Goal: Task Accomplishment & Management: Manage account settings

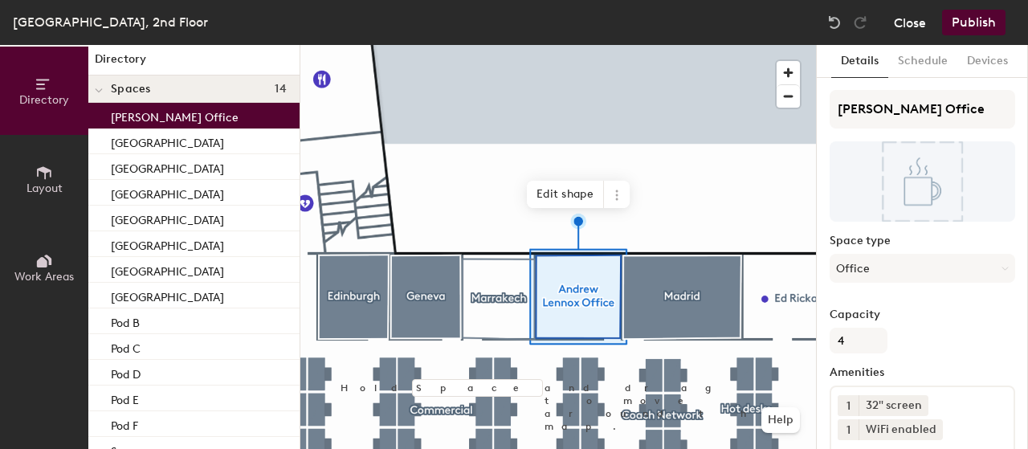
click at [896, 26] on button "Close" at bounding box center [910, 23] width 32 height 26
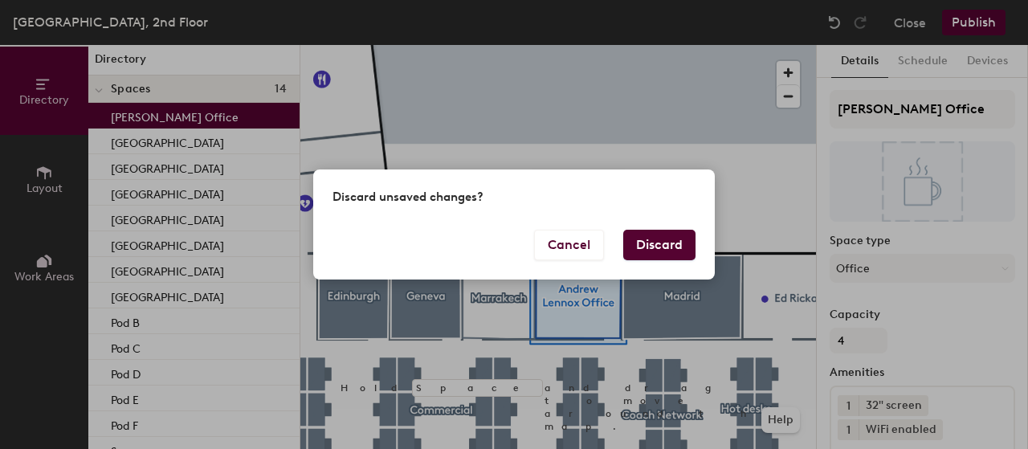
click at [662, 244] on button "Discard" at bounding box center [659, 245] width 72 height 31
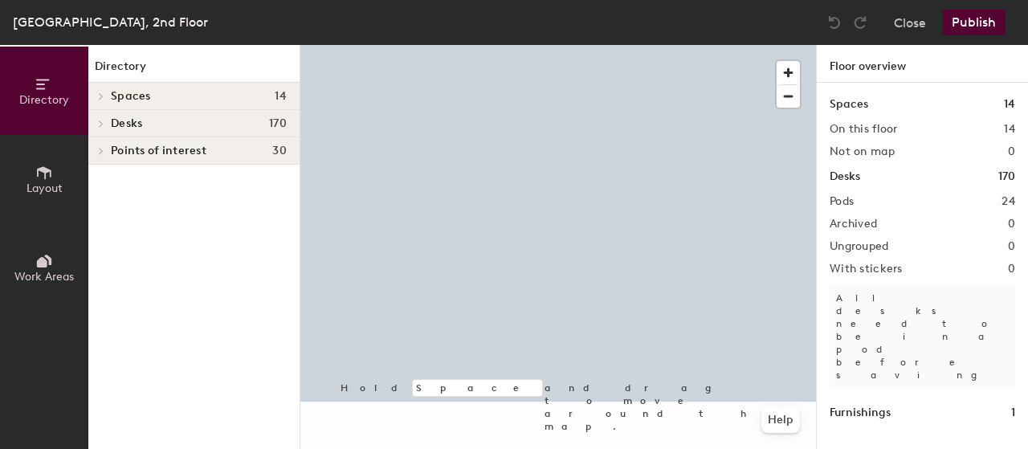
click at [466, 39] on div "[GEOGRAPHIC_DATA], 2nd Floor Close Publish Directory Layout Work Areas Director…" at bounding box center [514, 224] width 1028 height 449
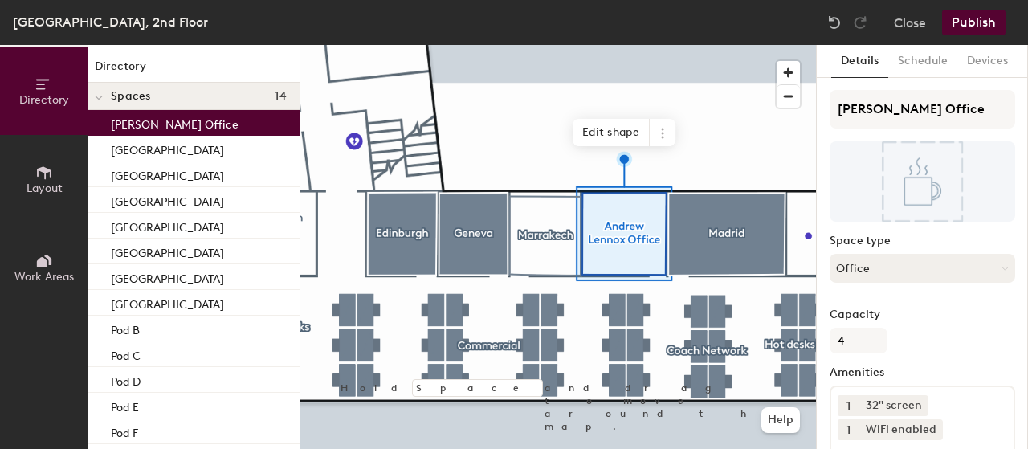
click at [992, 272] on button "Office" at bounding box center [921, 268] width 185 height 29
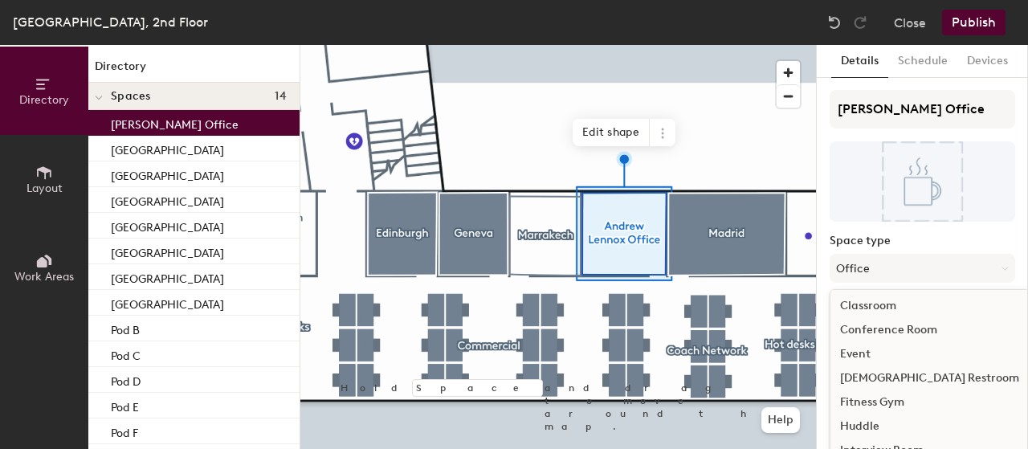
scroll to position [38, 0]
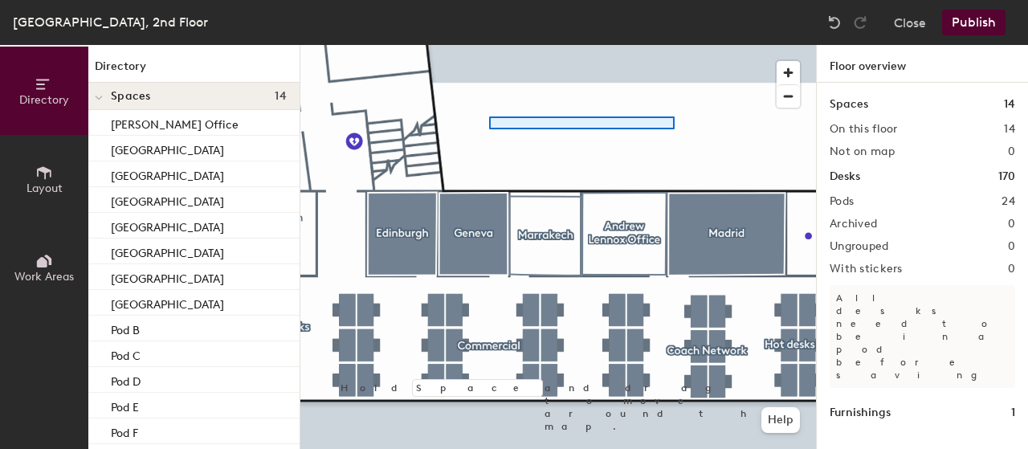
click at [470, 45] on div at bounding box center [557, 45] width 515 height 0
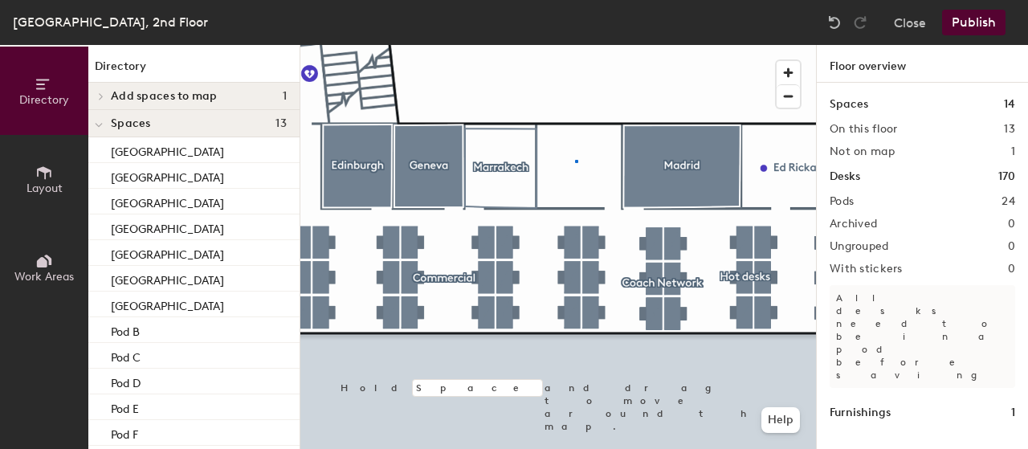
click at [575, 45] on div at bounding box center [557, 45] width 515 height 0
click at [971, 21] on button "Publish" at bounding box center [973, 23] width 63 height 26
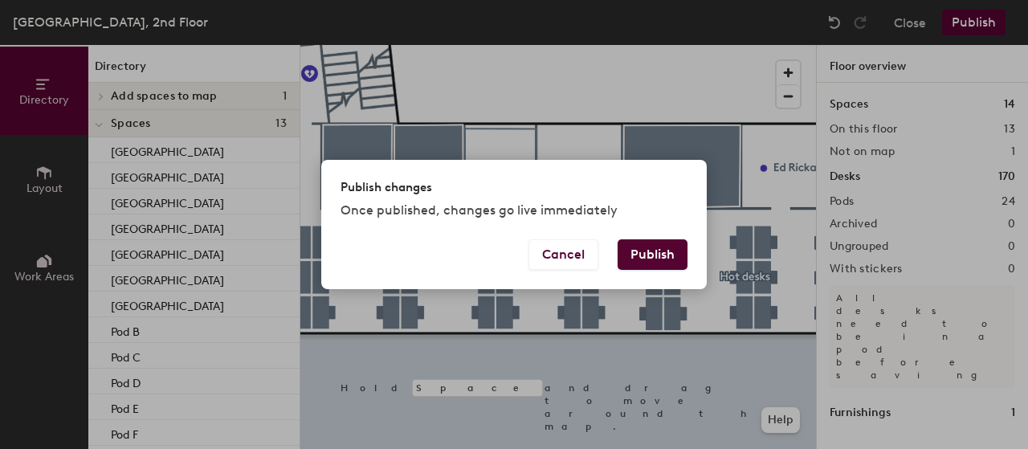
click at [658, 251] on button "Publish" at bounding box center [652, 254] width 70 height 31
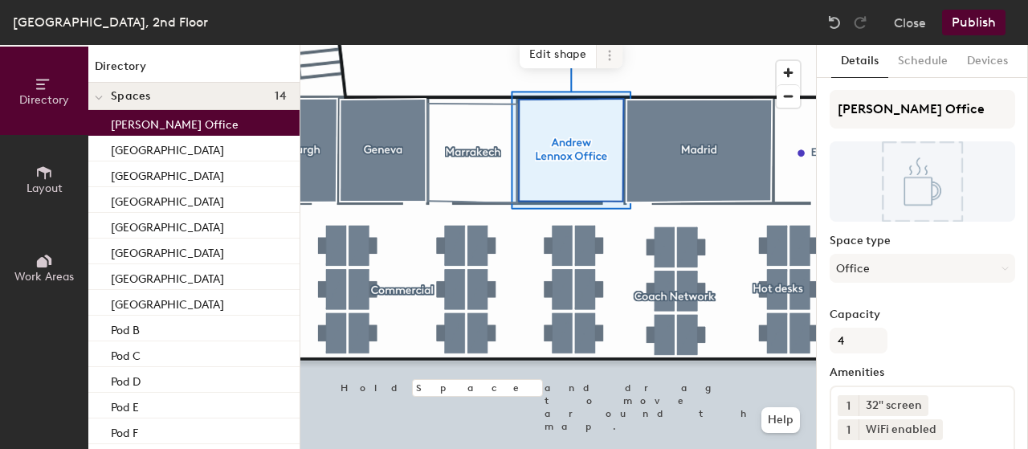
click at [559, 51] on span "Edit shape" at bounding box center [557, 54] width 77 height 27
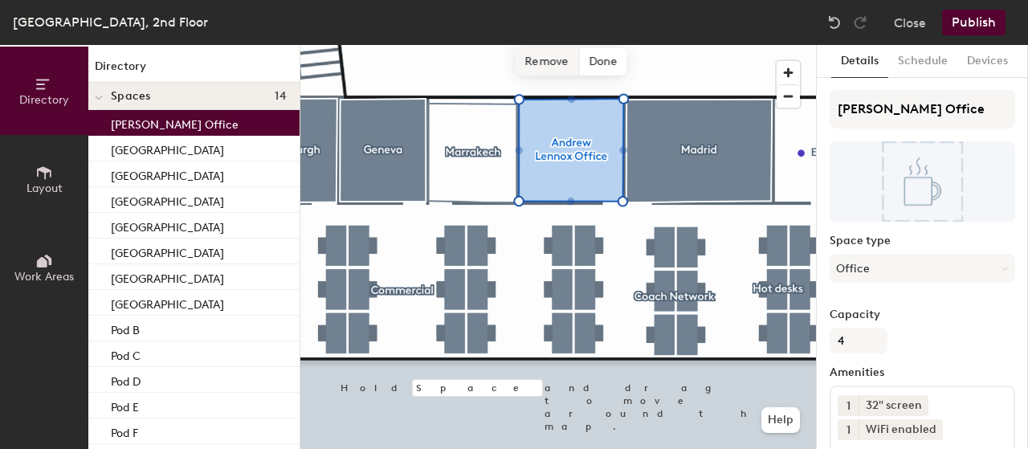
click at [556, 63] on span "Remove" at bounding box center [547, 61] width 64 height 27
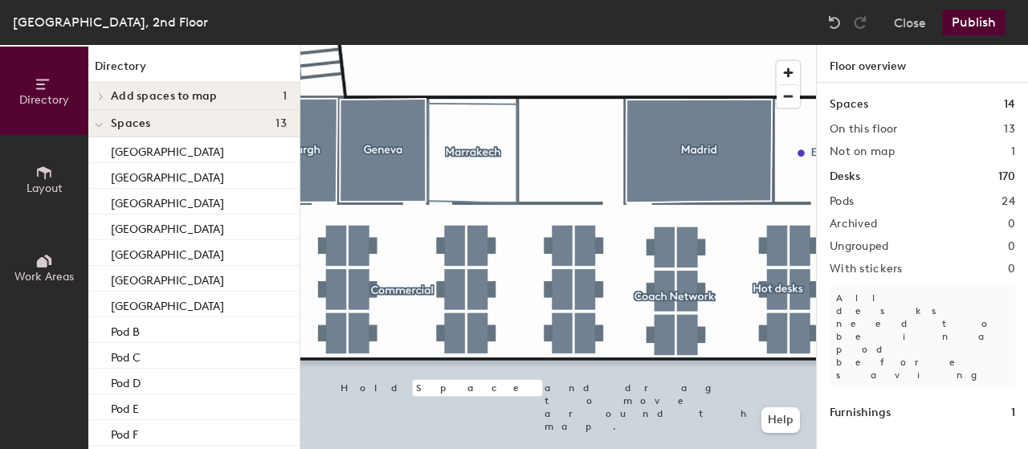
click at [52, 93] on span "Directory" at bounding box center [44, 100] width 50 height 14
click at [53, 176] on button "Layout" at bounding box center [44, 179] width 88 height 88
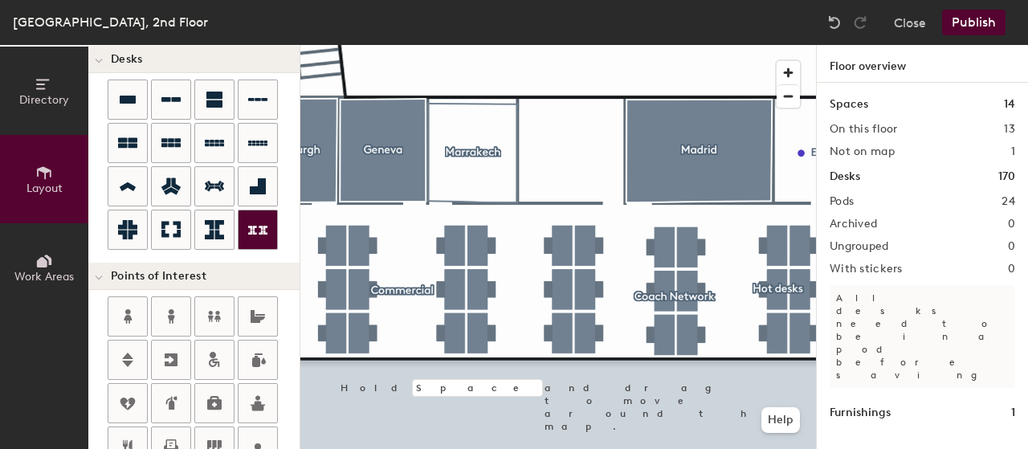
scroll to position [241, 0]
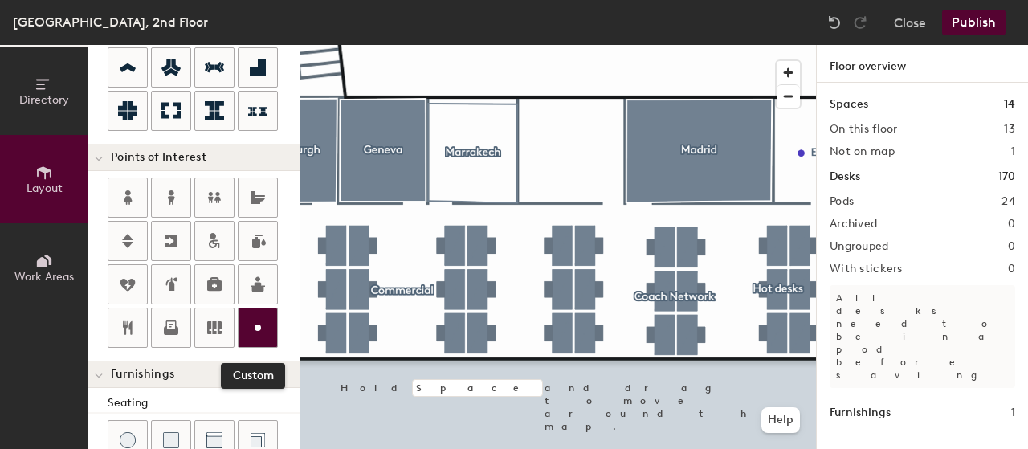
click at [259, 329] on icon at bounding box center [257, 327] width 19 height 19
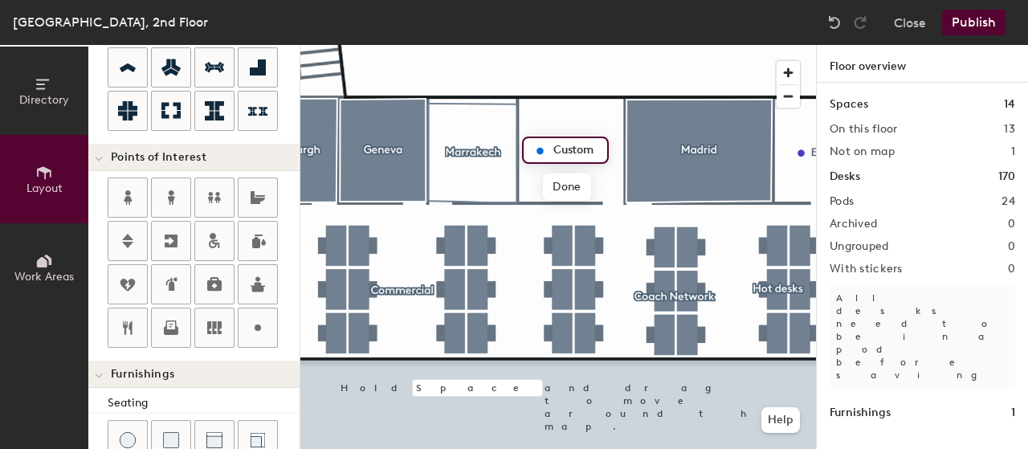
type input "20"
type input "Andrew Lennox"
click at [580, 185] on span "Done" at bounding box center [587, 186] width 47 height 27
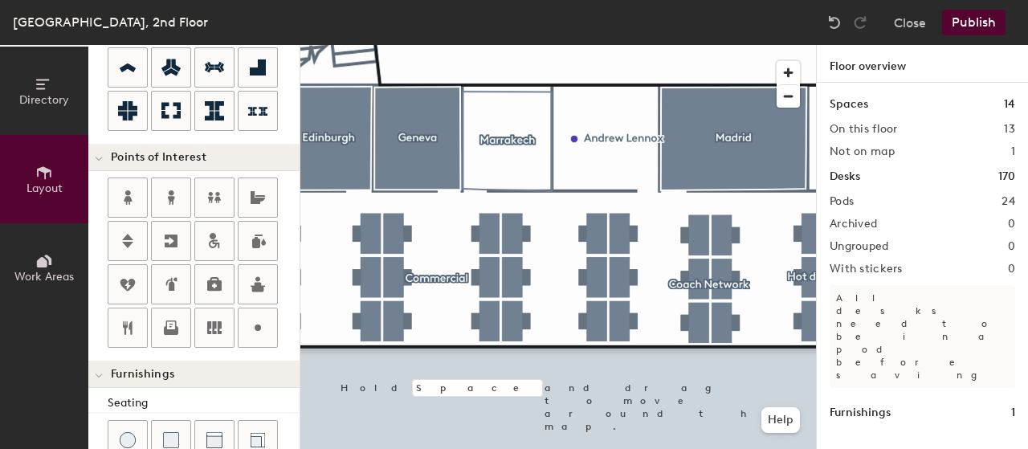
click at [991, 22] on button "Publish" at bounding box center [973, 23] width 63 height 26
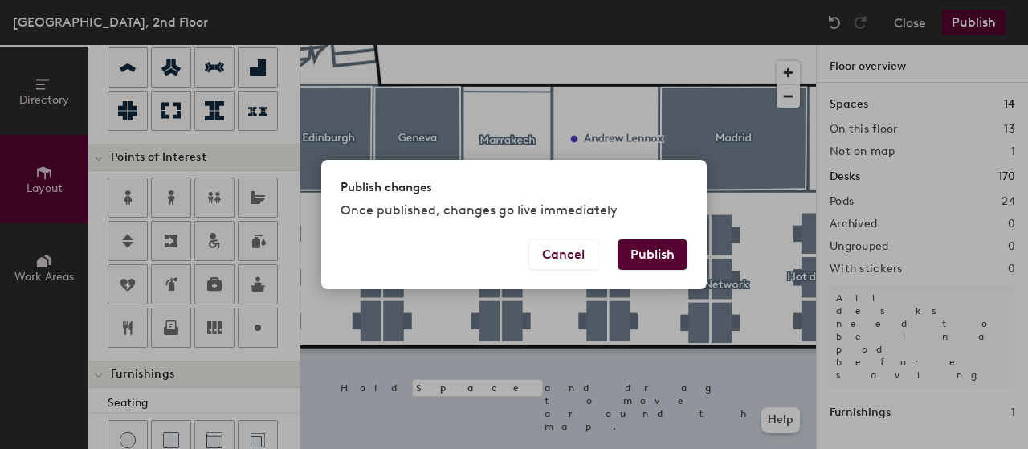
click at [658, 254] on button "Publish" at bounding box center [652, 254] width 70 height 31
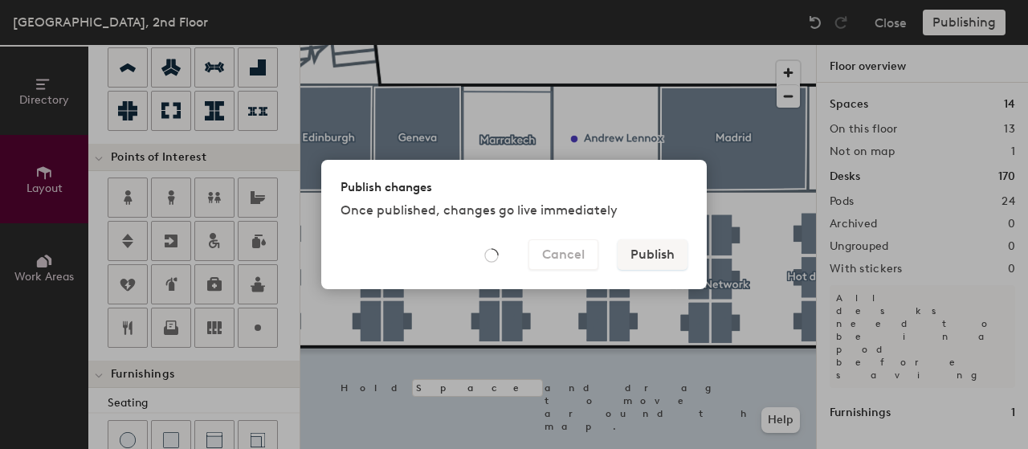
type input "20"
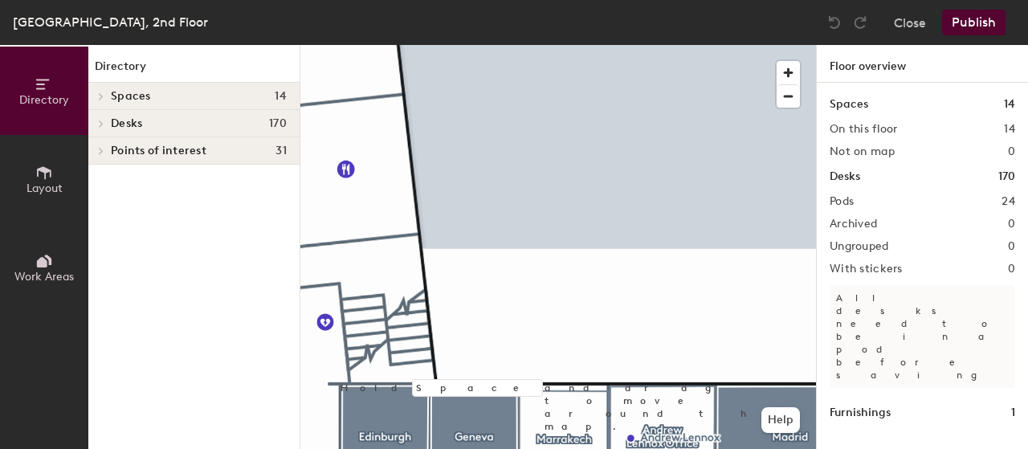
click at [694, 45] on div at bounding box center [557, 45] width 515 height 0
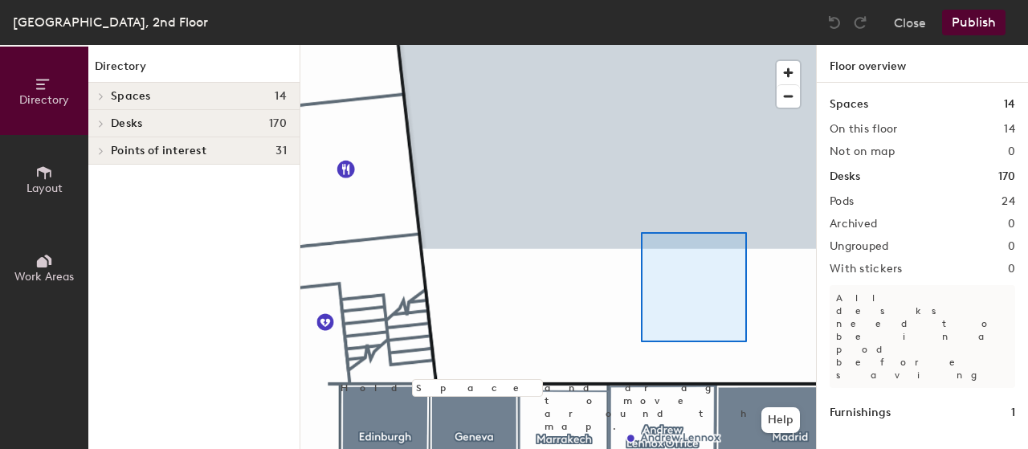
click at [633, 45] on div at bounding box center [557, 45] width 515 height 0
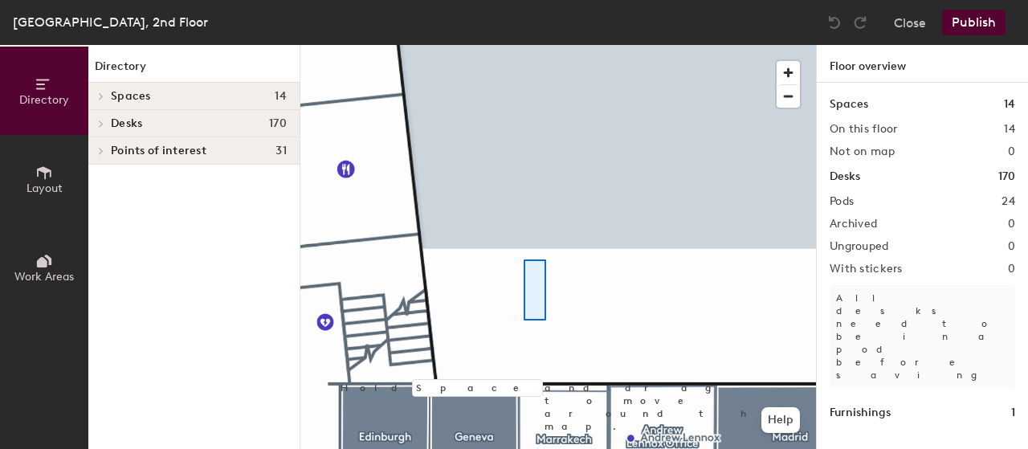
click at [511, 45] on div at bounding box center [557, 45] width 515 height 0
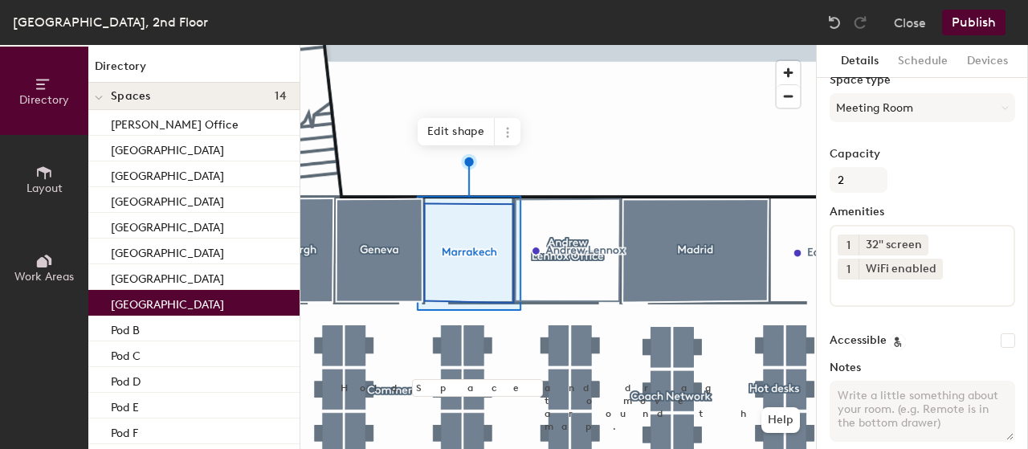
scroll to position [231, 0]
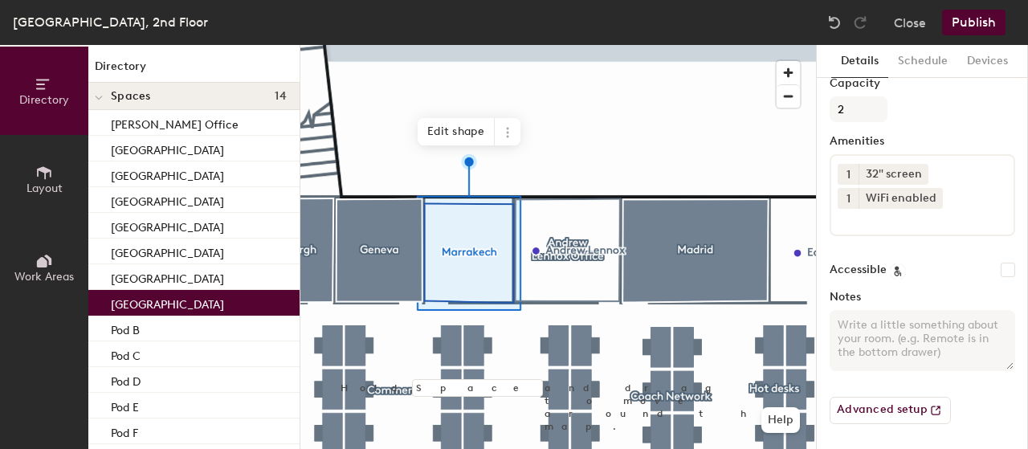
click at [49, 270] on span "Work Areas" at bounding box center [43, 277] width 59 height 14
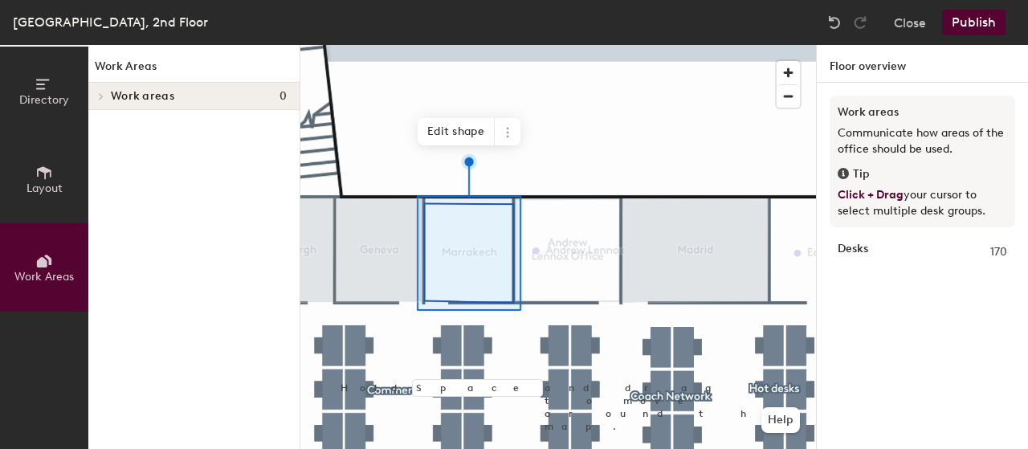
click at [56, 175] on button "Layout" at bounding box center [44, 179] width 88 height 88
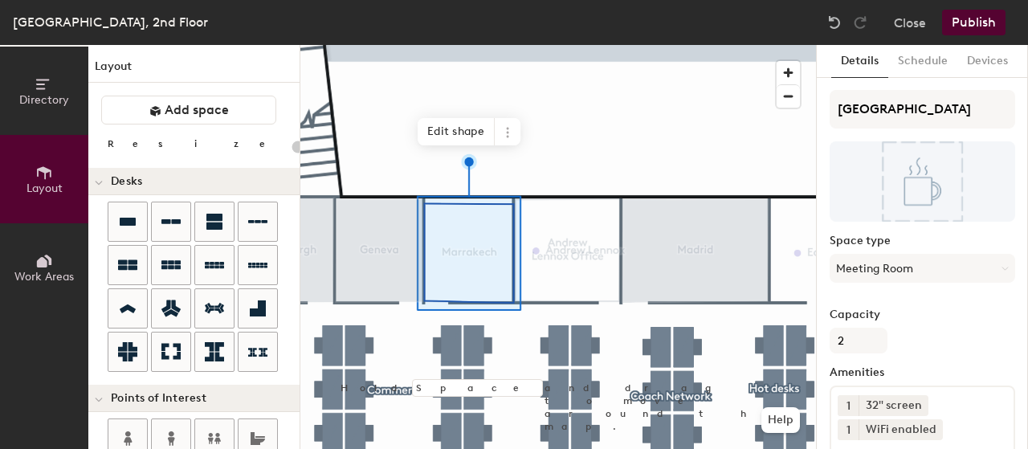
type input "20"
click at [55, 93] on span "Directory" at bounding box center [44, 100] width 50 height 14
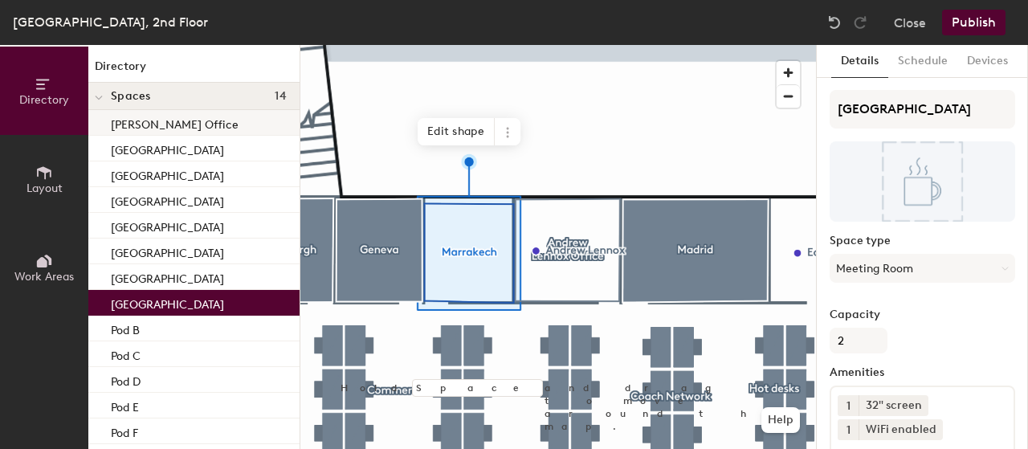
click at [161, 126] on p "[PERSON_NAME] Office" at bounding box center [175, 122] width 128 height 18
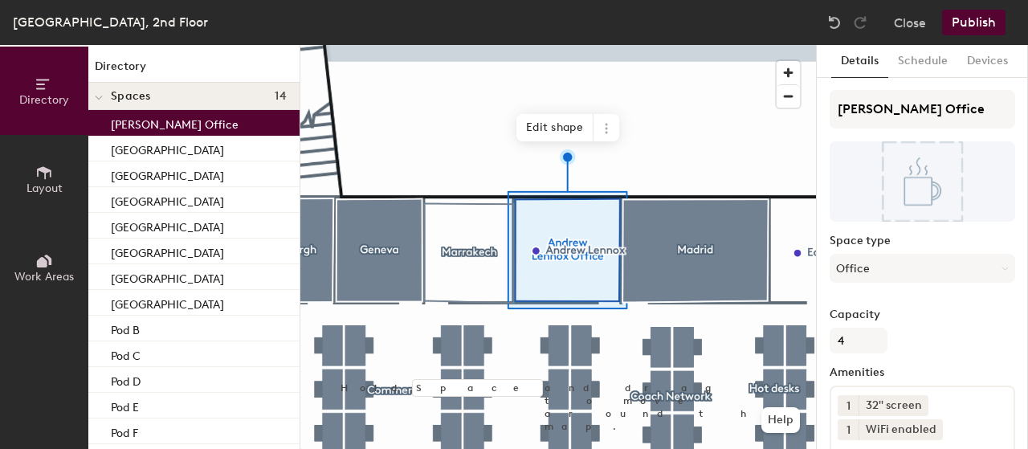
drag, startPoint x: 193, startPoint y: 128, endPoint x: 157, endPoint y: 124, distance: 35.7
click at [157, 124] on p "[PERSON_NAME] Office" at bounding box center [175, 122] width 128 height 18
click at [607, 129] on icon at bounding box center [606, 128] width 13 height 13
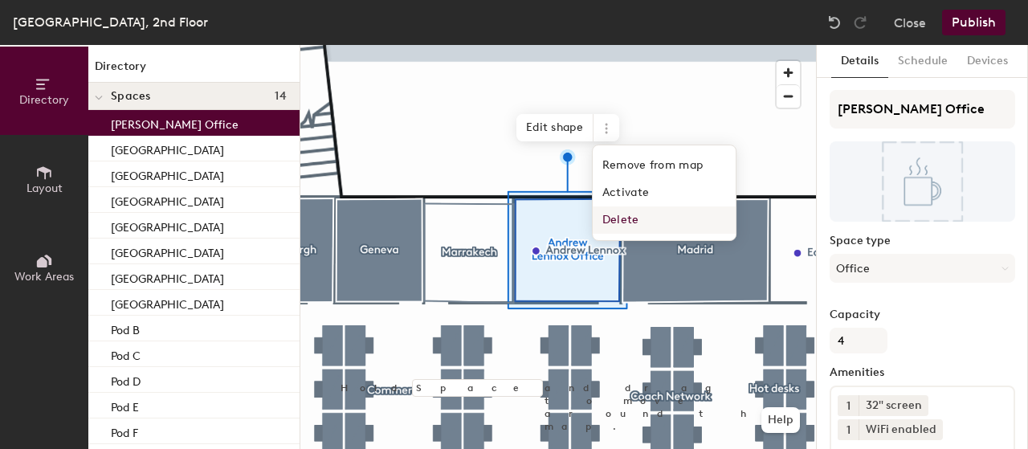
click at [621, 225] on span "Delete" at bounding box center [663, 219] width 143 height 27
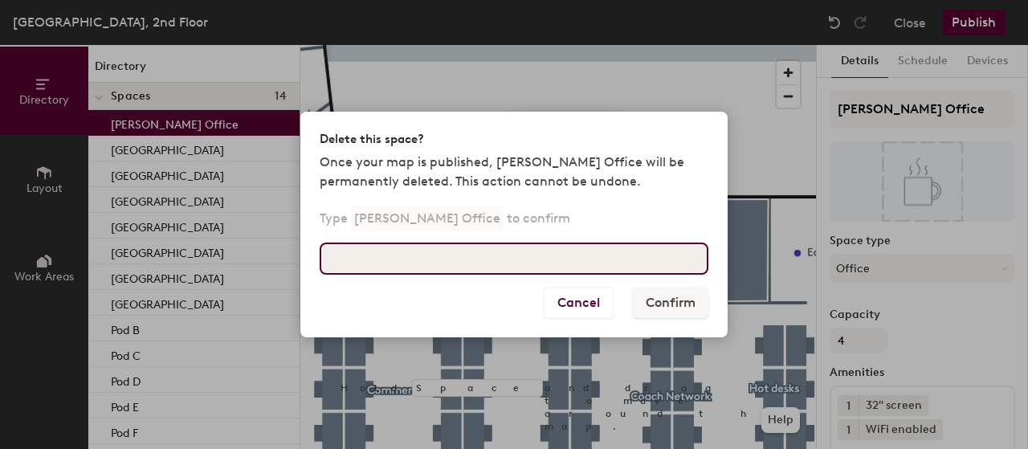
click at [408, 264] on input at bounding box center [514, 258] width 389 height 32
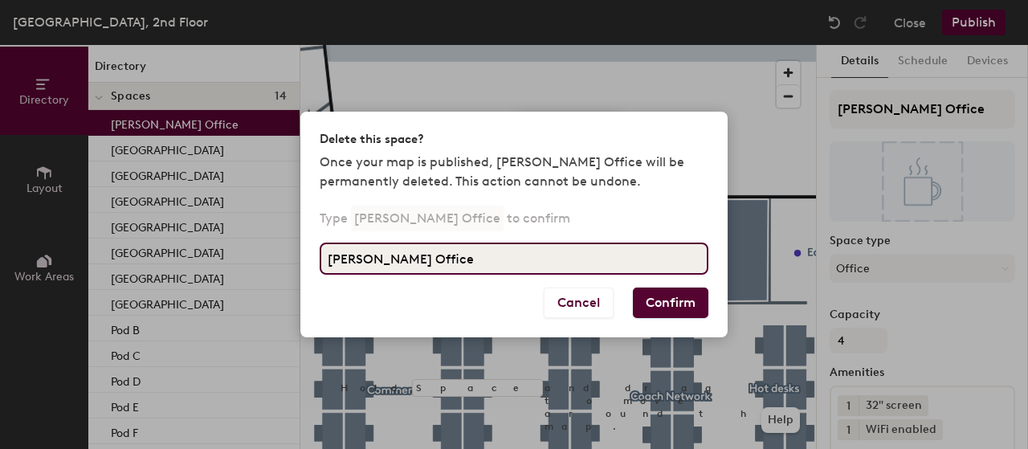
type input "Andrew Lennox Office"
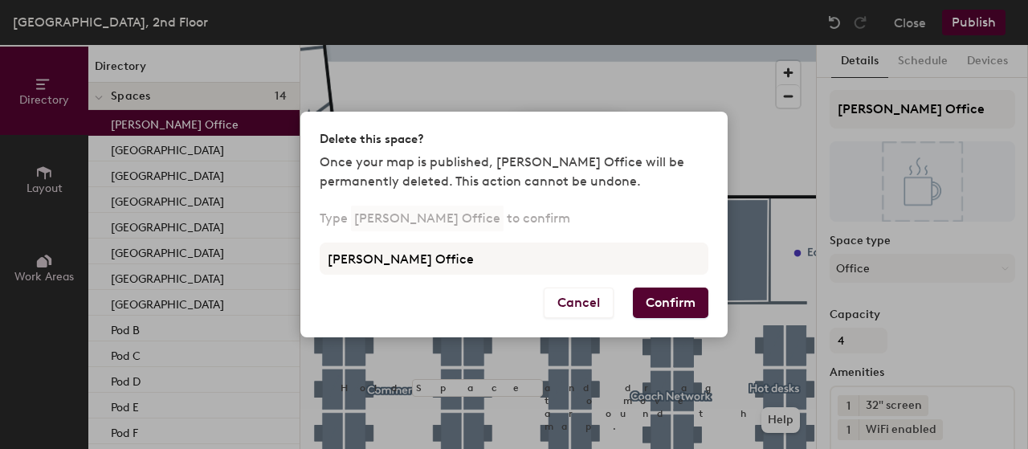
click at [663, 304] on button "Confirm" at bounding box center [670, 302] width 75 height 31
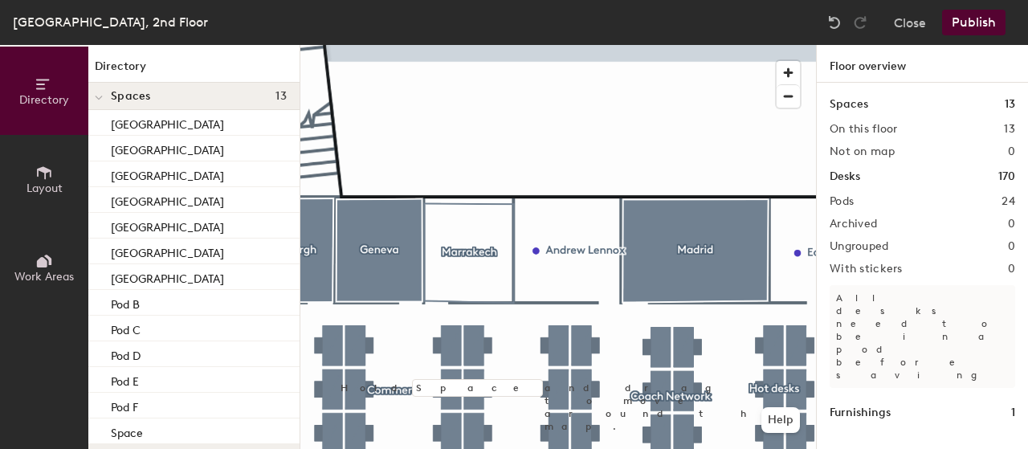
click at [965, 24] on button "Publish" at bounding box center [973, 23] width 63 height 26
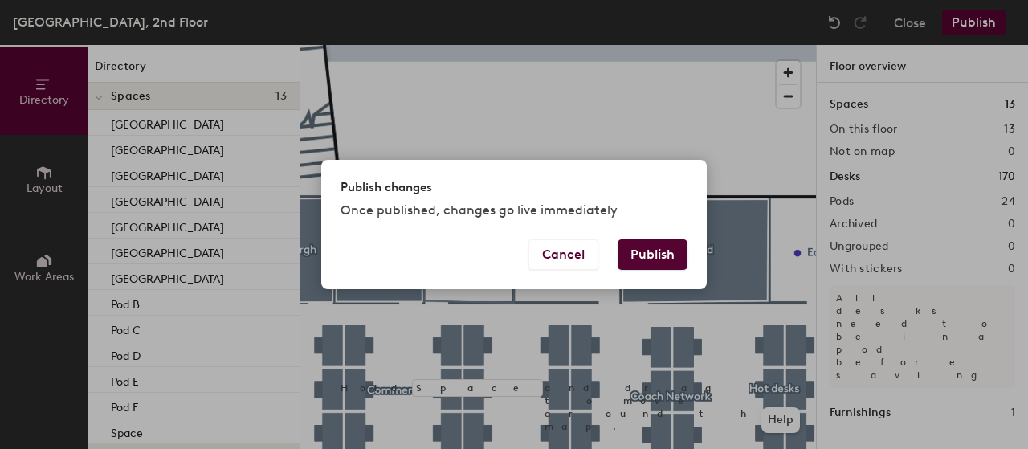
click at [652, 246] on button "Publish" at bounding box center [652, 254] width 70 height 31
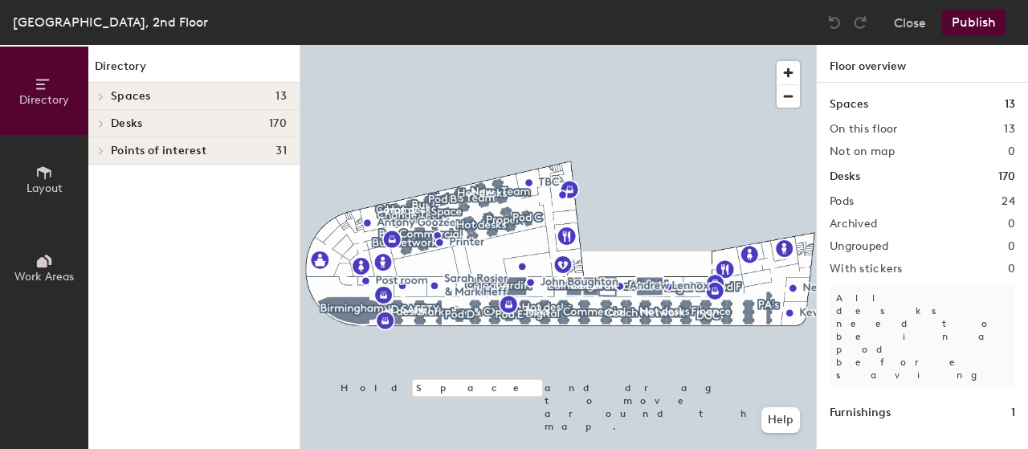
click at [101, 94] on icon at bounding box center [101, 96] width 3 height 6
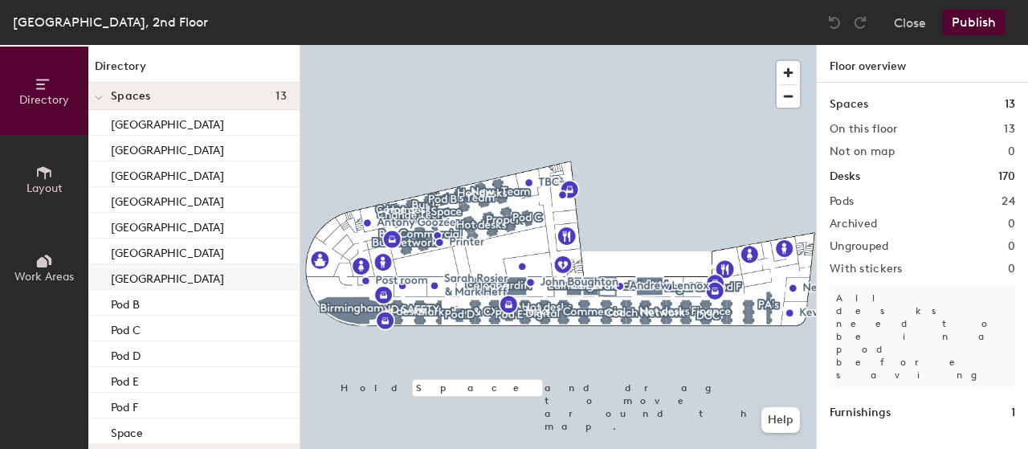
click at [161, 279] on p "[GEOGRAPHIC_DATA]" at bounding box center [167, 276] width 113 height 18
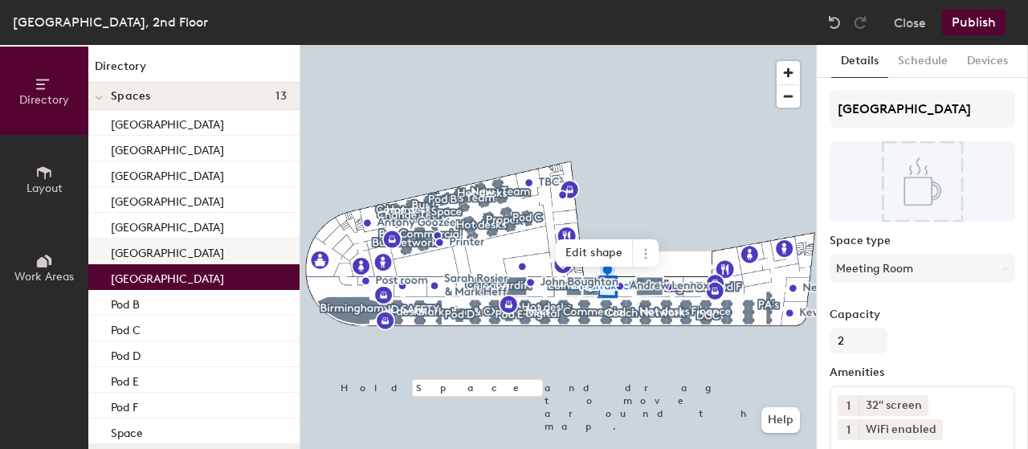
click at [127, 251] on p "[GEOGRAPHIC_DATA]" at bounding box center [167, 251] width 113 height 18
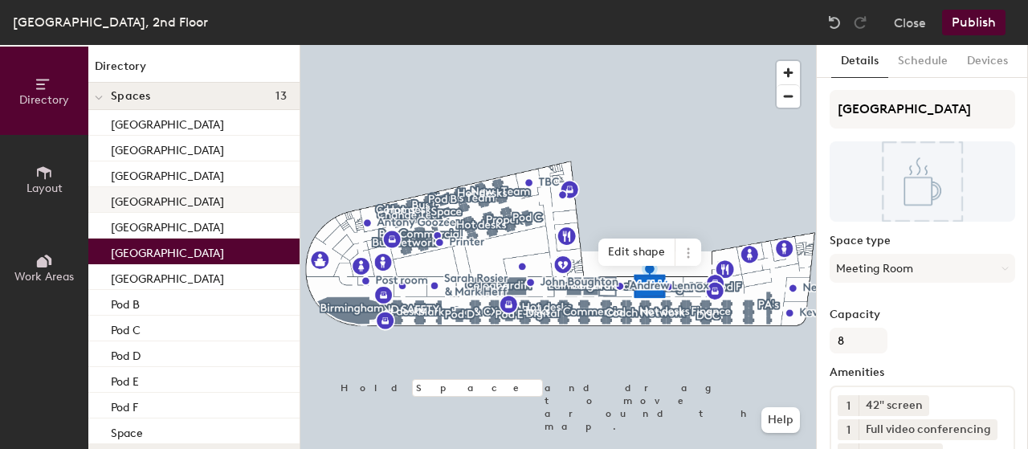
click at [136, 199] on p "[GEOGRAPHIC_DATA]" at bounding box center [167, 199] width 113 height 18
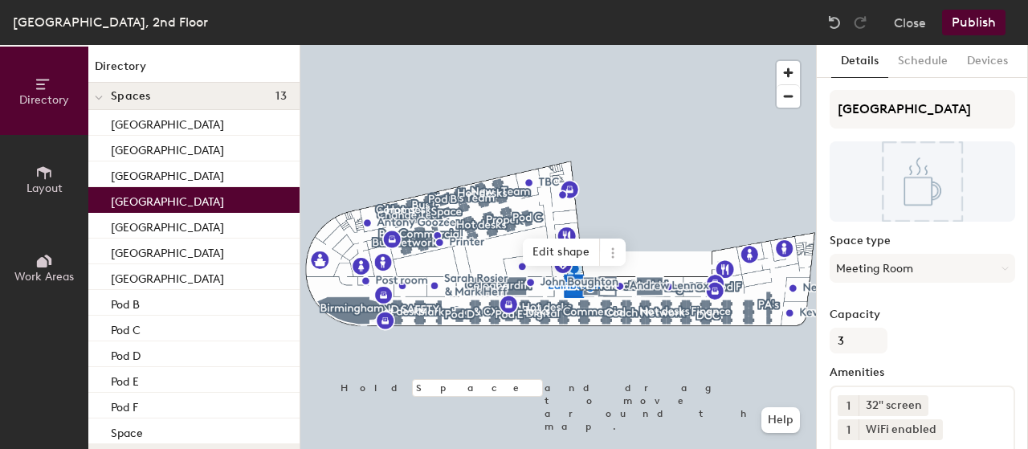
click at [43, 184] on span "Layout" at bounding box center [44, 188] width 36 height 14
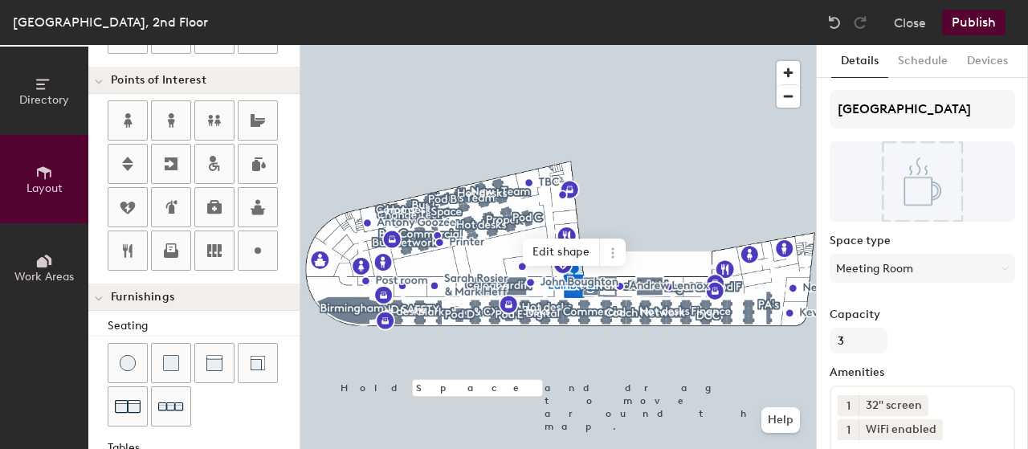
scroll to position [316, 0]
click at [910, 23] on button "Close" at bounding box center [910, 23] width 32 height 26
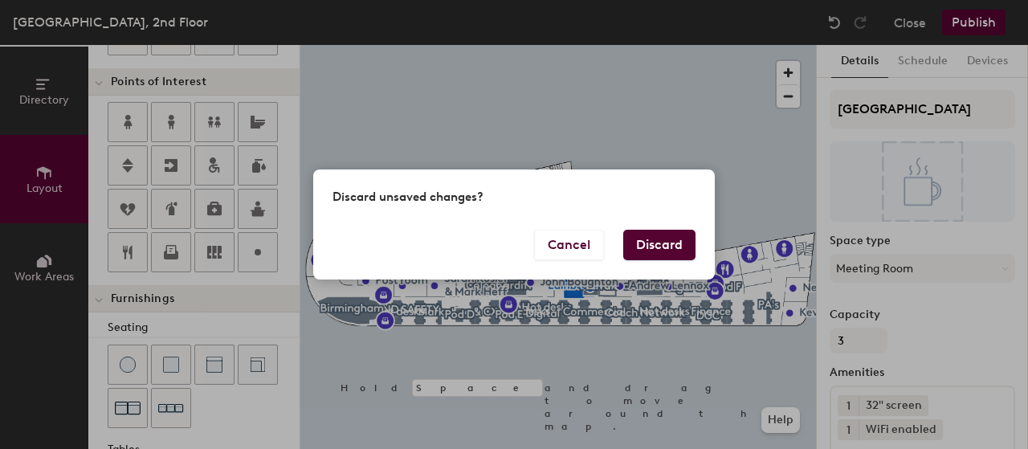
click at [660, 246] on button "Discard" at bounding box center [659, 245] width 72 height 31
type input "20"
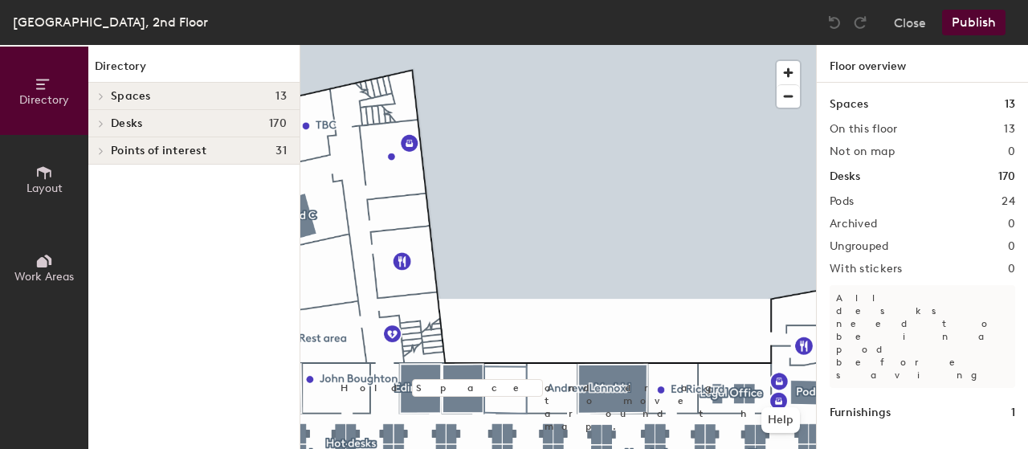
click at [851, 110] on div "Directory Layout Work Areas Directory Spaces 13 [GEOGRAPHIC_DATA] [GEOGRAPHIC_D…" at bounding box center [514, 247] width 1028 height 404
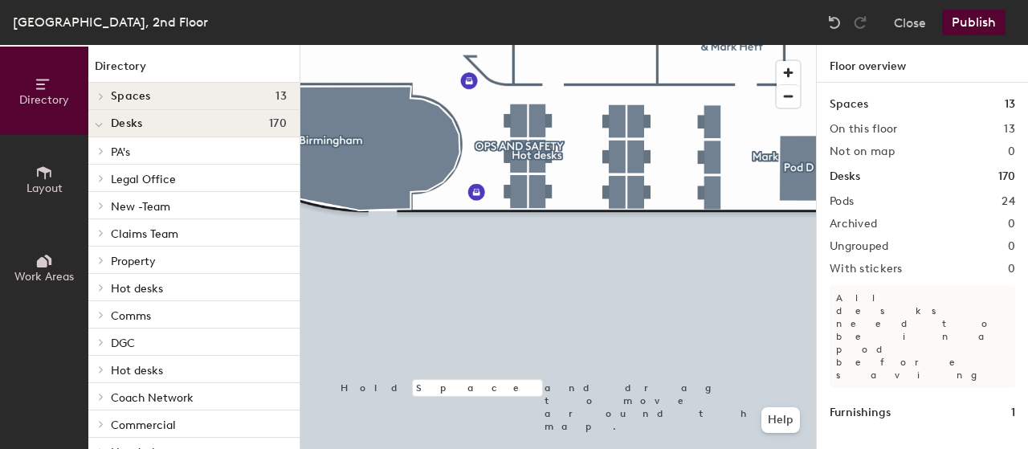
click at [816, 305] on div "Spaces 13 On this floor 13 Not on map 0 Desks 170 Pods 24 Archived 0 Ungrouped …" at bounding box center [921, 285] width 211 height 404
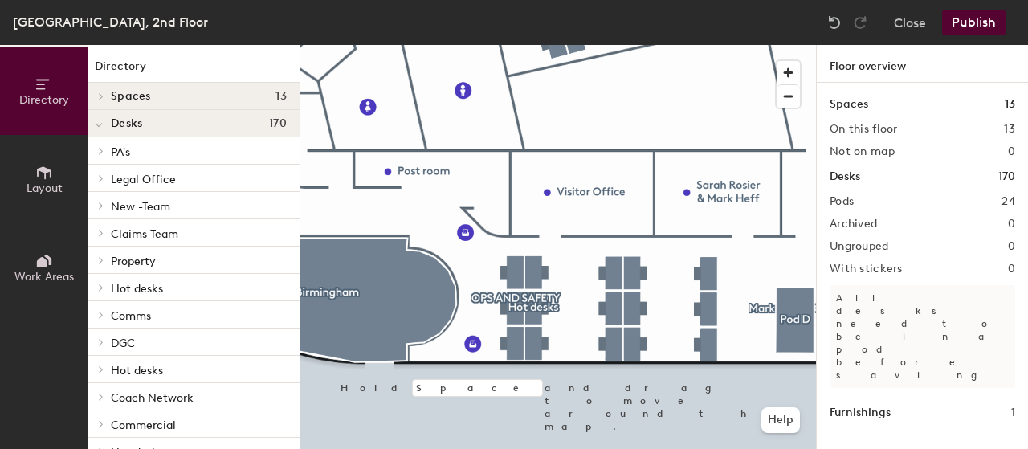
click at [275, 229] on div "Directory Layout Work Areas Directory Spaces 13 Birmingham Cardiff Cologne Edin…" at bounding box center [514, 247] width 1028 height 404
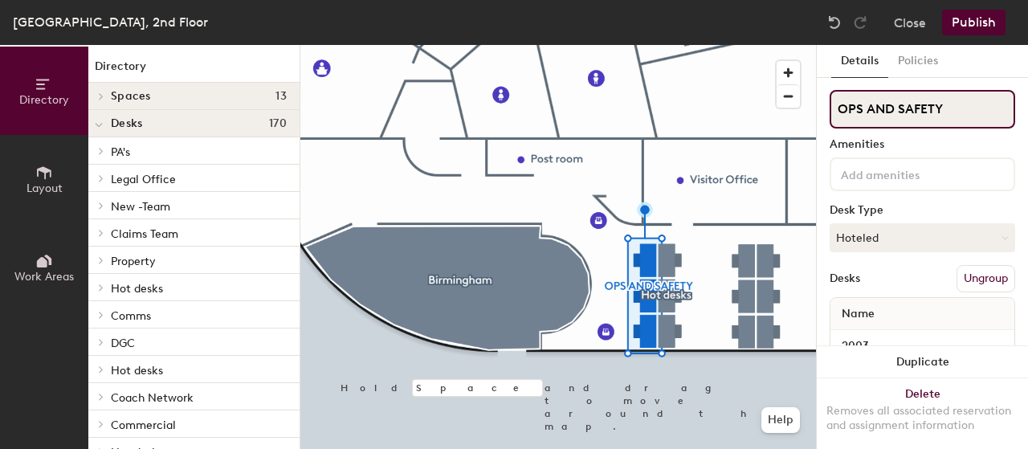
click at [949, 107] on input "OPS AND SAFETY" at bounding box center [921, 109] width 185 height 39
drag, startPoint x: 955, startPoint y: 105, endPoint x: 817, endPoint y: 108, distance: 138.1
click at [817, 108] on div "Details Policies OPS AND SAFETY Amenities Desk Type Hoteled Desks Ungroup Name …" at bounding box center [921, 247] width 211 height 404
type input "Ops & Safety"
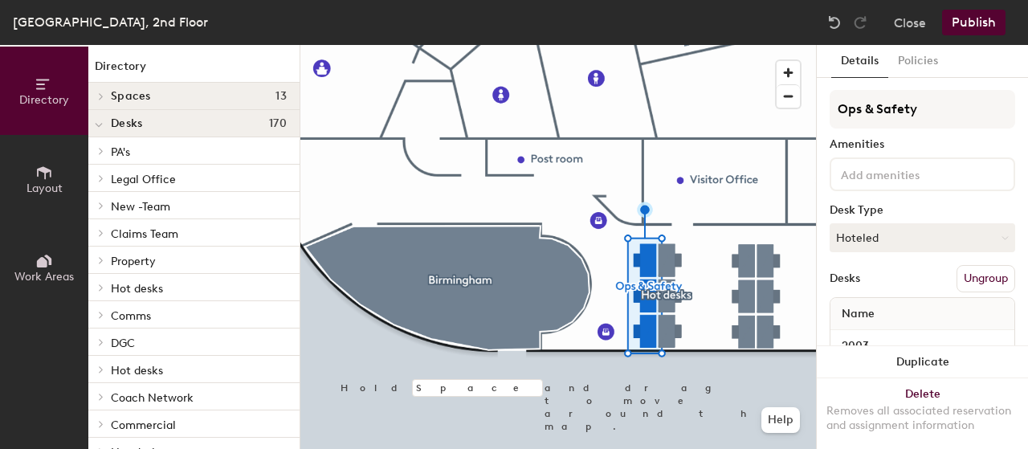
click at [991, 19] on button "Publish" at bounding box center [973, 23] width 63 height 26
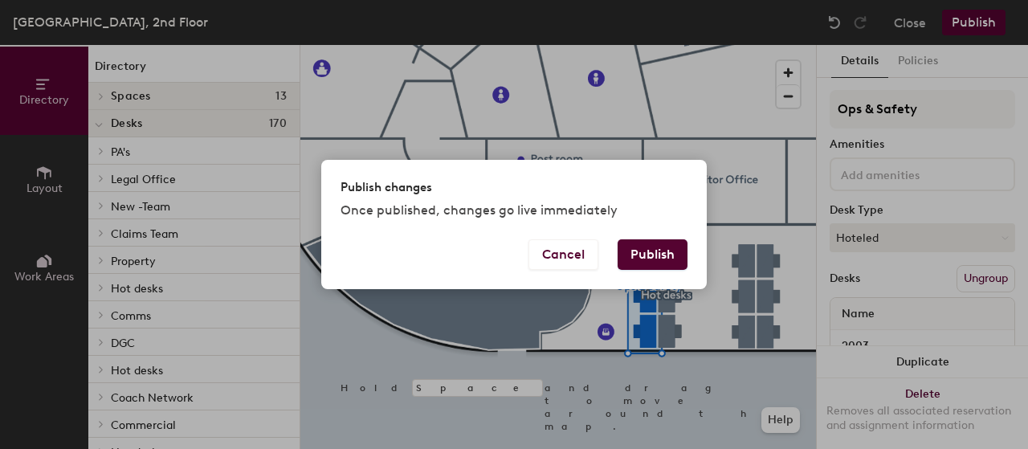
click at [666, 254] on button "Publish" at bounding box center [652, 254] width 70 height 31
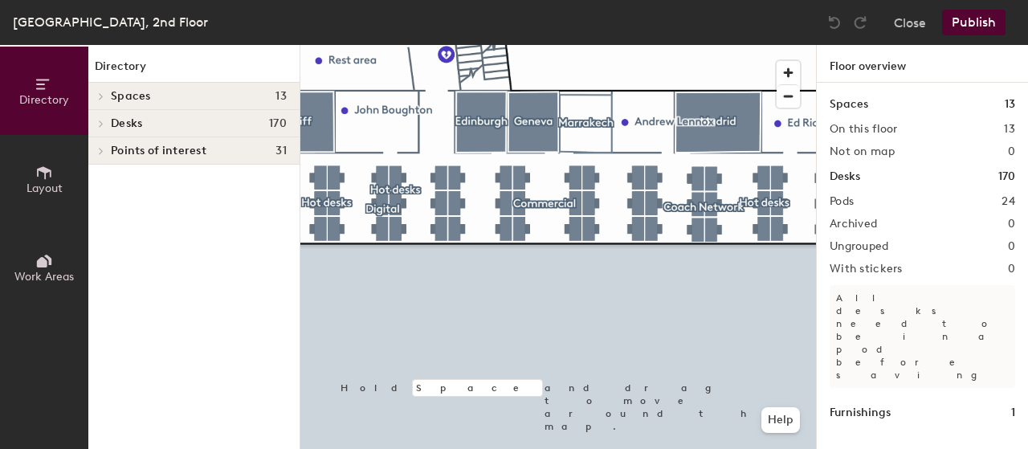
click at [966, 298] on div "Directory Layout Work Areas Directory Spaces 13 [GEOGRAPHIC_DATA] [GEOGRAPHIC_D…" at bounding box center [514, 247] width 1028 height 404
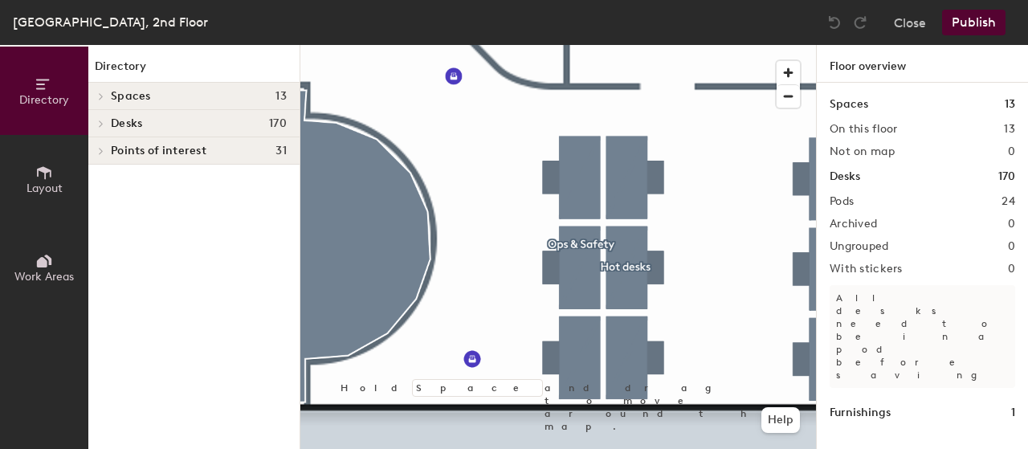
click at [55, 182] on span "Layout" at bounding box center [44, 188] width 36 height 14
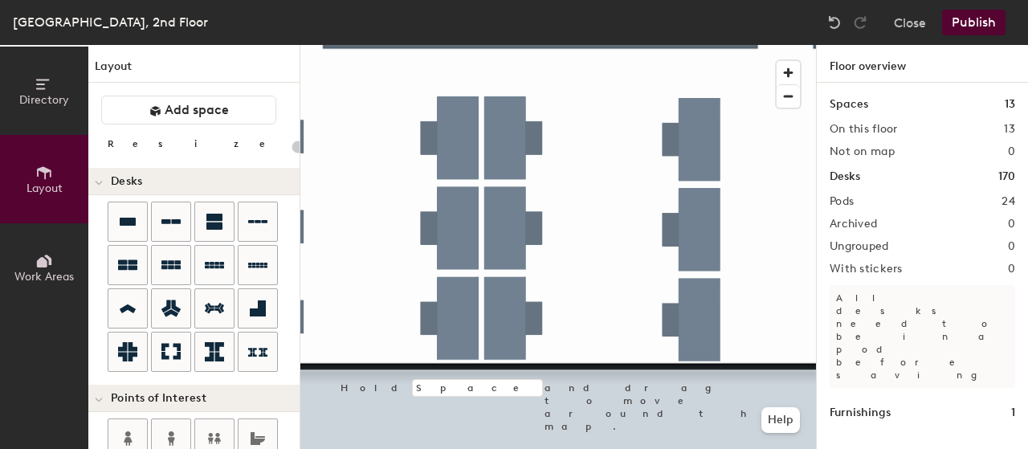
click at [236, 240] on div "Directory Layout Work Areas Layout Add space Resize Desks Points of Interest Fu…" at bounding box center [514, 247] width 1028 height 404
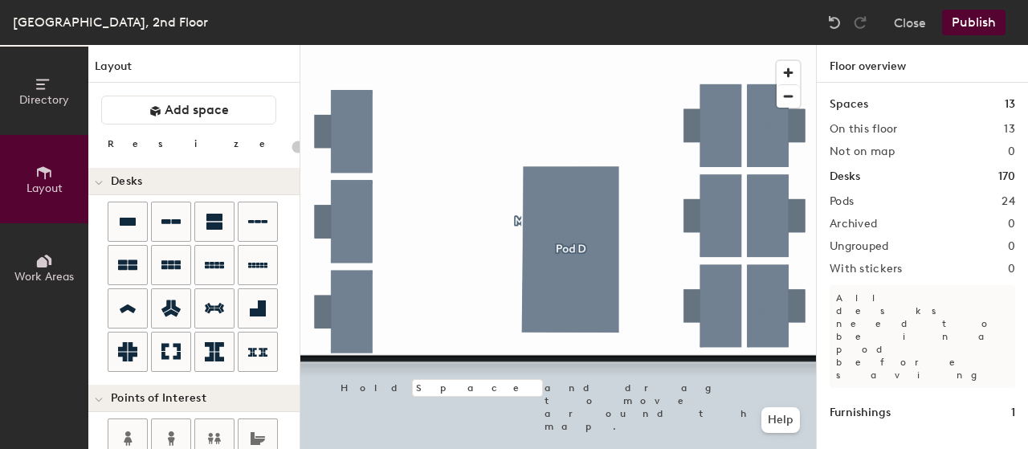
click at [973, 284] on div "Directory Layout Work Areas Layout Add space Resize Desks Points of Interest Fu…" at bounding box center [514, 247] width 1028 height 404
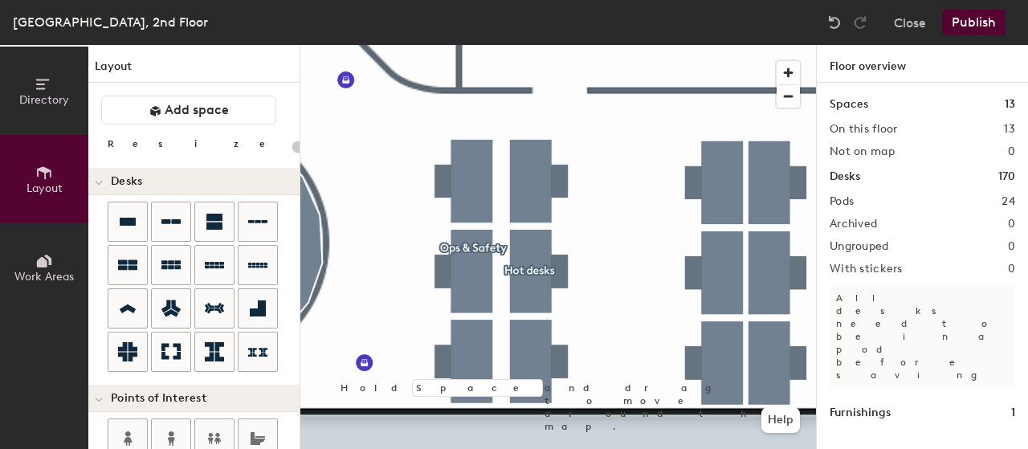
click at [975, 18] on button "Publish" at bounding box center [973, 23] width 63 height 26
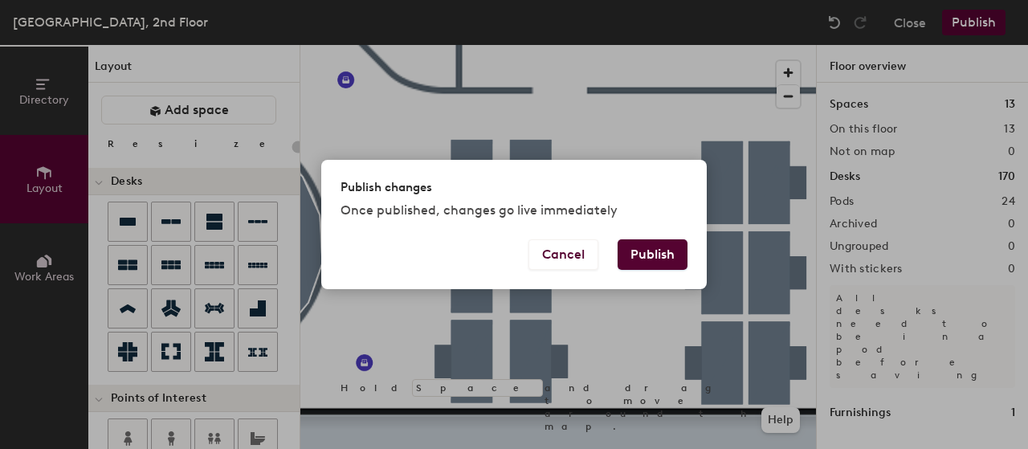
click at [642, 257] on button "Publish" at bounding box center [652, 254] width 70 height 31
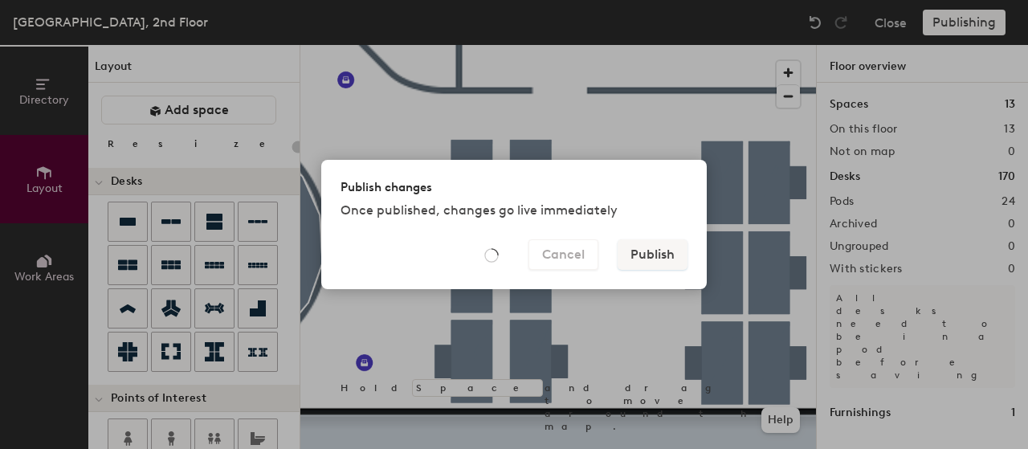
type input "20"
